Goal: Transaction & Acquisition: Register for event/course

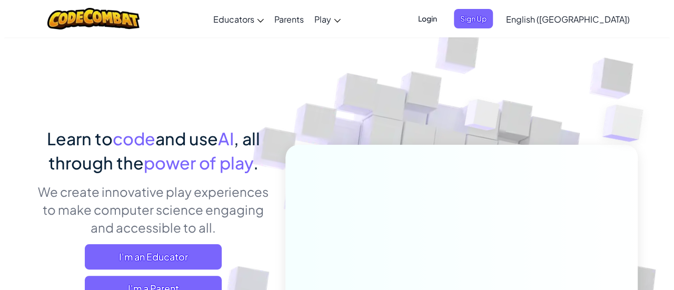
scroll to position [199, 0]
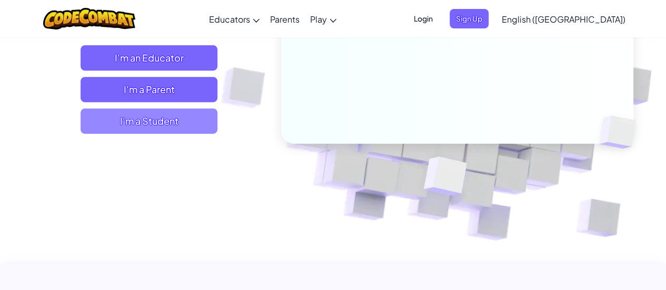
click at [172, 113] on span "I'm a Student" at bounding box center [149, 120] width 137 height 25
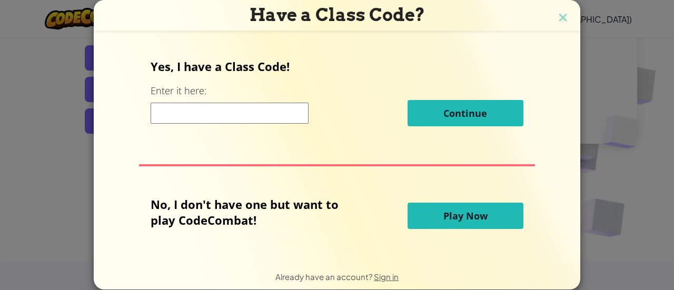
click at [200, 114] on input at bounding box center [230, 113] width 158 height 21
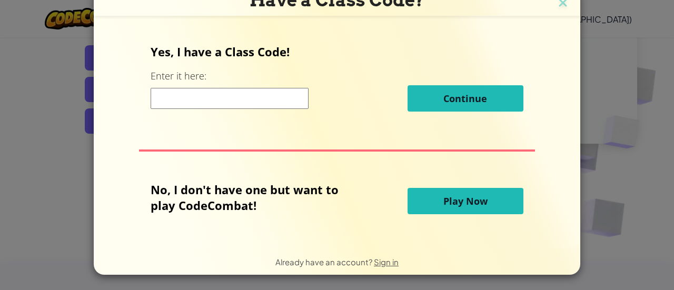
scroll to position [14, 0]
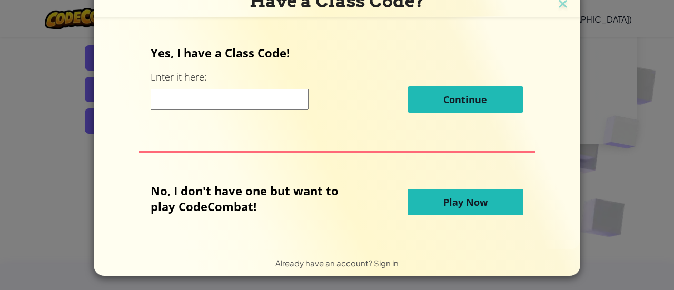
click at [71, 204] on div "Have a Class Code? Yes, I have a Class Code! Enter it here: Continue No, I don'…" at bounding box center [337, 145] width 674 height 290
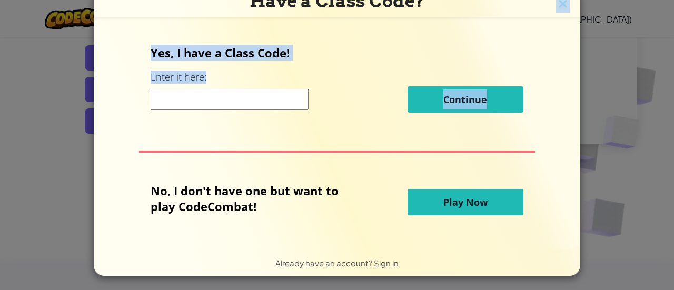
drag, startPoint x: 638, startPoint y: 105, endPoint x: 563, endPoint y: 7, distance: 123.5
click at [563, 7] on div "Have a Class Code? Yes, I have a Class Code! Enter it here: Continue No, I don'…" at bounding box center [337, 145] width 674 height 290
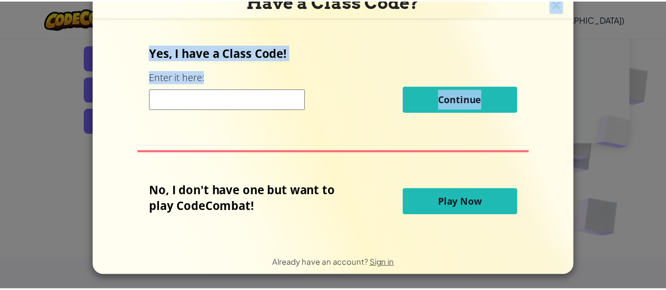
scroll to position [0, 0]
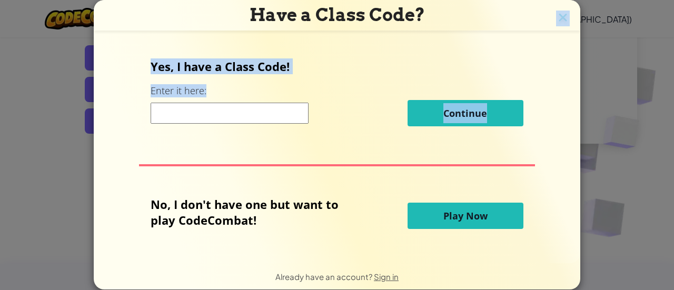
click at [556, 24] on img at bounding box center [563, 19] width 14 height 16
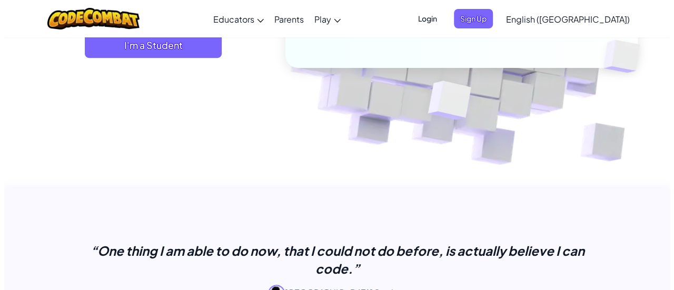
scroll to position [229, 0]
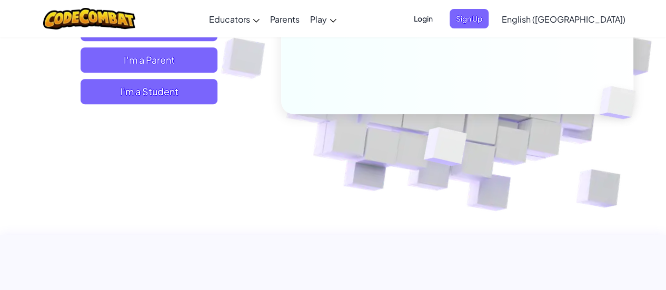
click at [148, 96] on span "I'm a Student" at bounding box center [149, 91] width 137 height 25
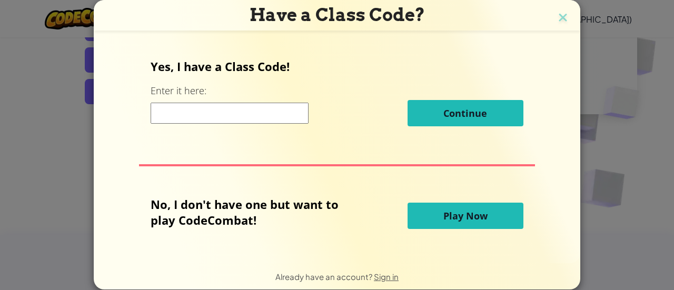
click at [436, 219] on button "Play Now" at bounding box center [466, 216] width 116 height 26
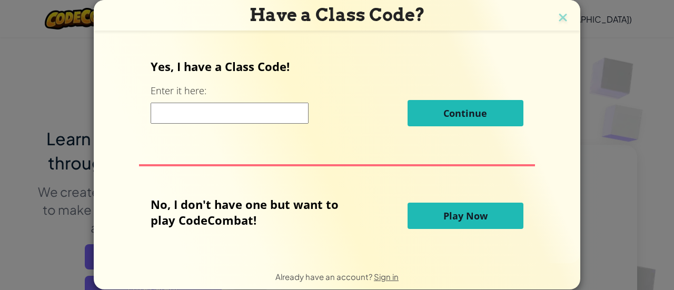
click at [436, 219] on button "Play Now" at bounding box center [466, 216] width 116 height 26
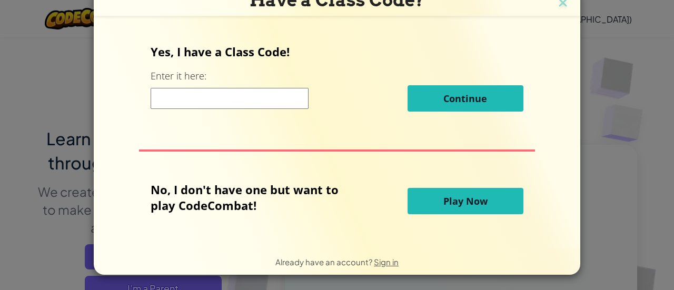
click at [436, 194] on button "Play Now" at bounding box center [466, 201] width 116 height 26
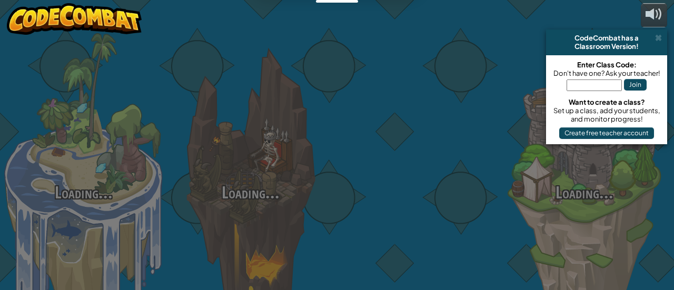
drag, startPoint x: 436, startPoint y: 194, endPoint x: 460, endPoint y: 199, distance: 24.2
click at [460, 199] on div at bounding box center [417, 167] width 167 height 334
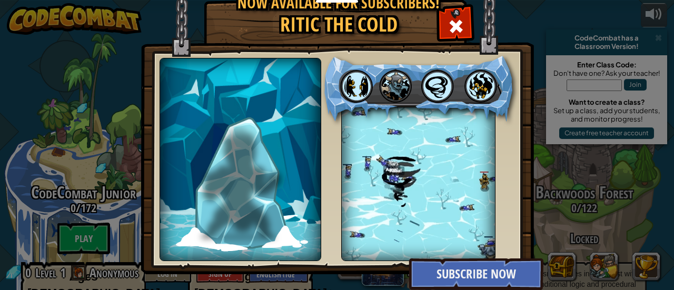
scroll to position [0, 0]
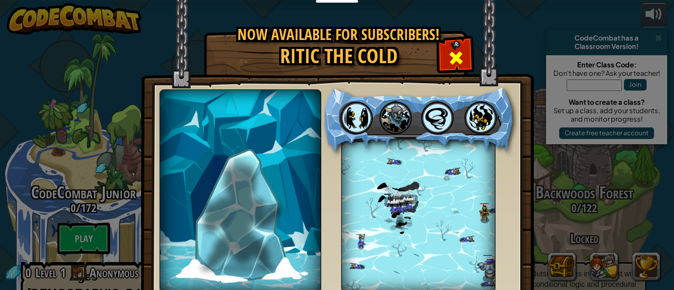
click at [448, 48] on div at bounding box center [455, 56] width 33 height 33
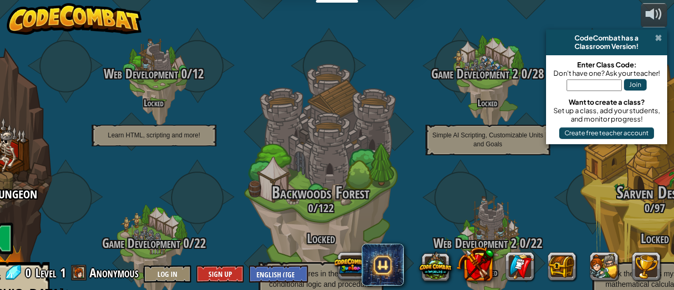
click at [660, 37] on span at bounding box center [658, 38] width 7 height 8
